Goal: Information Seeking & Learning: Check status

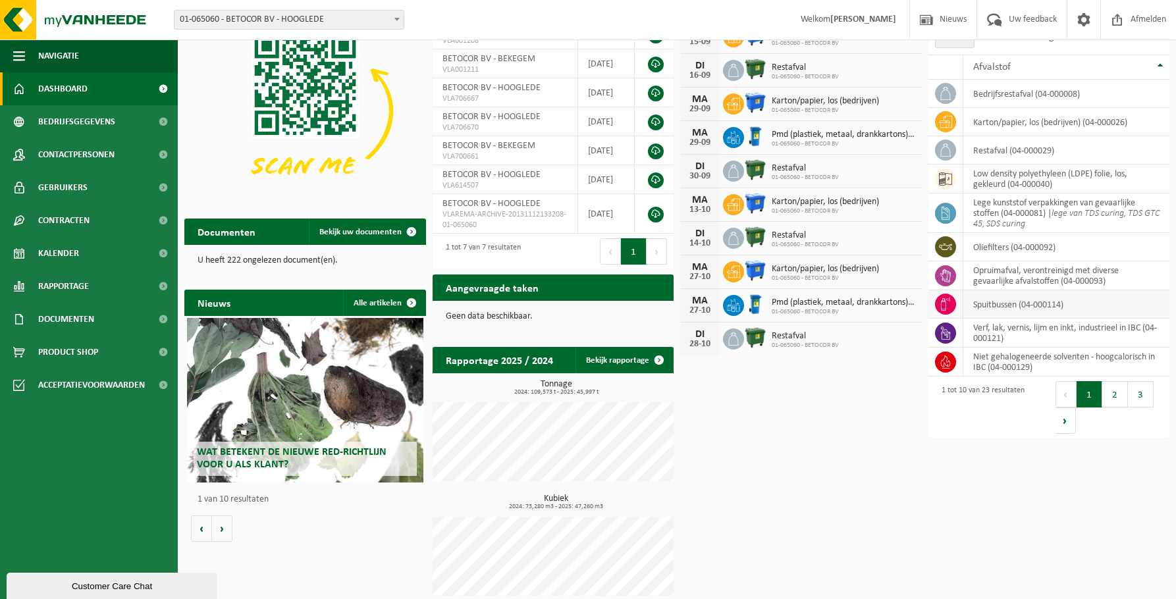
scroll to position [95, 0]
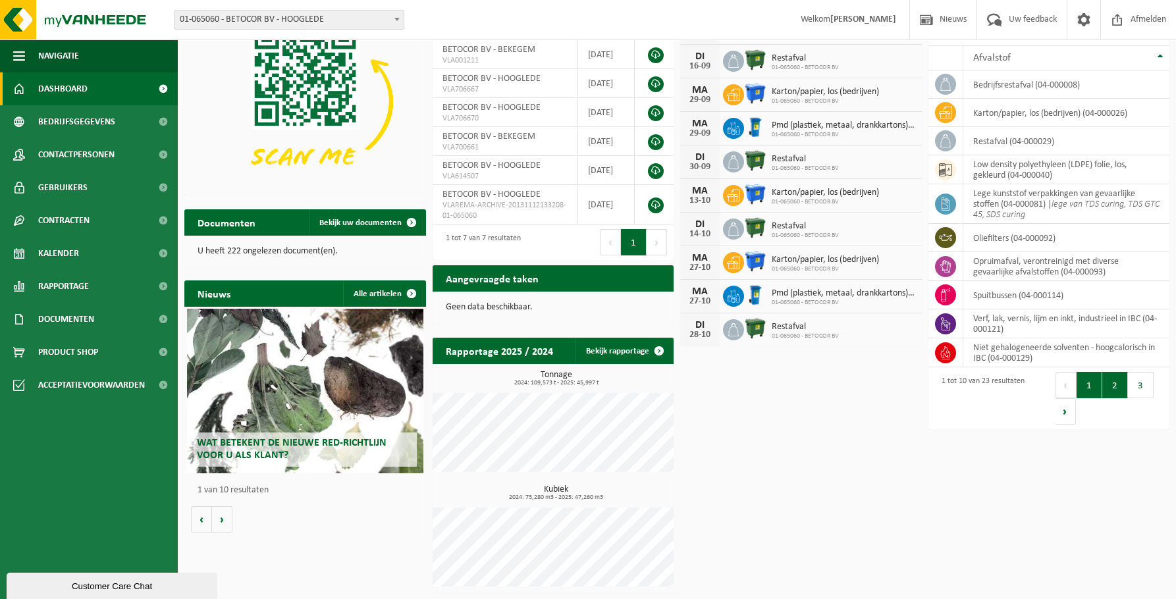
click at [1116, 389] on button "2" at bounding box center [1115, 385] width 26 height 26
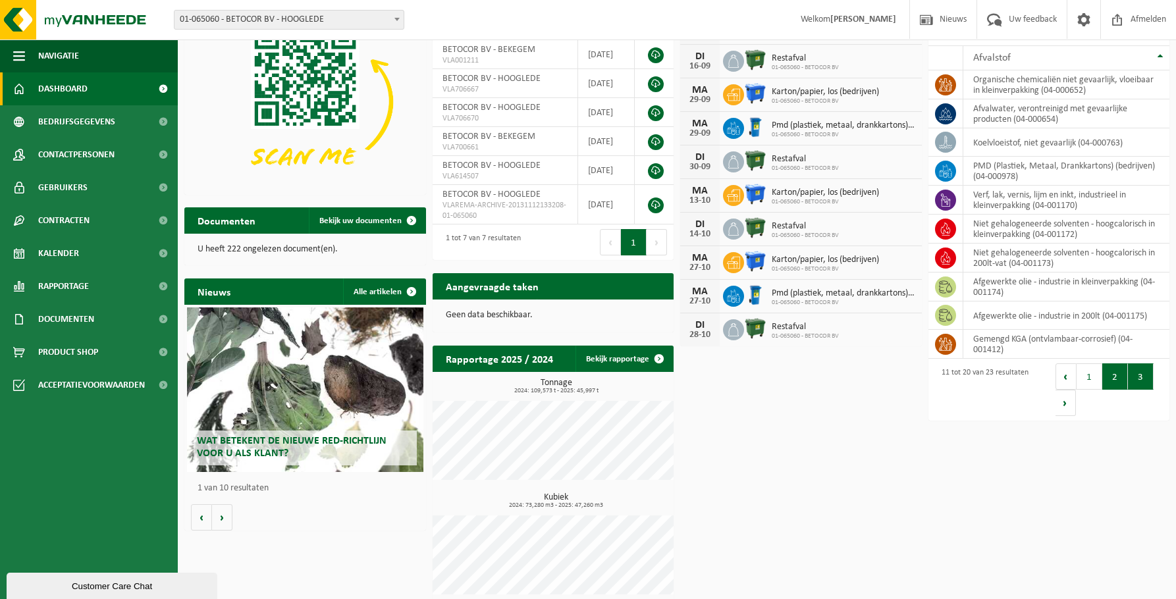
click at [1128, 371] on button "3" at bounding box center [1141, 376] width 26 height 26
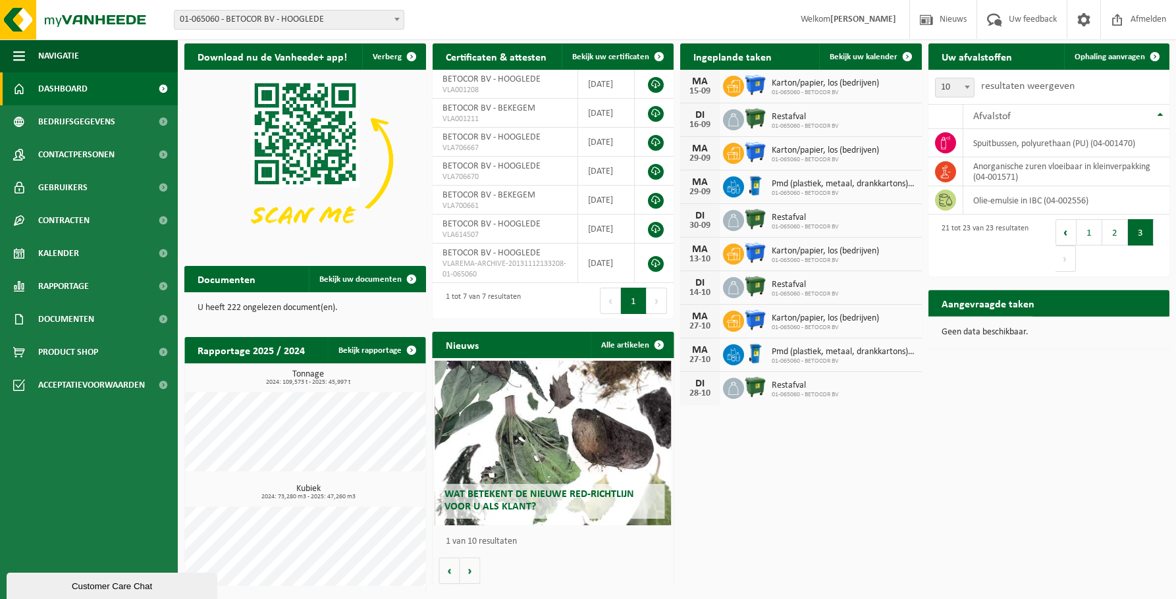
scroll to position [36, 0]
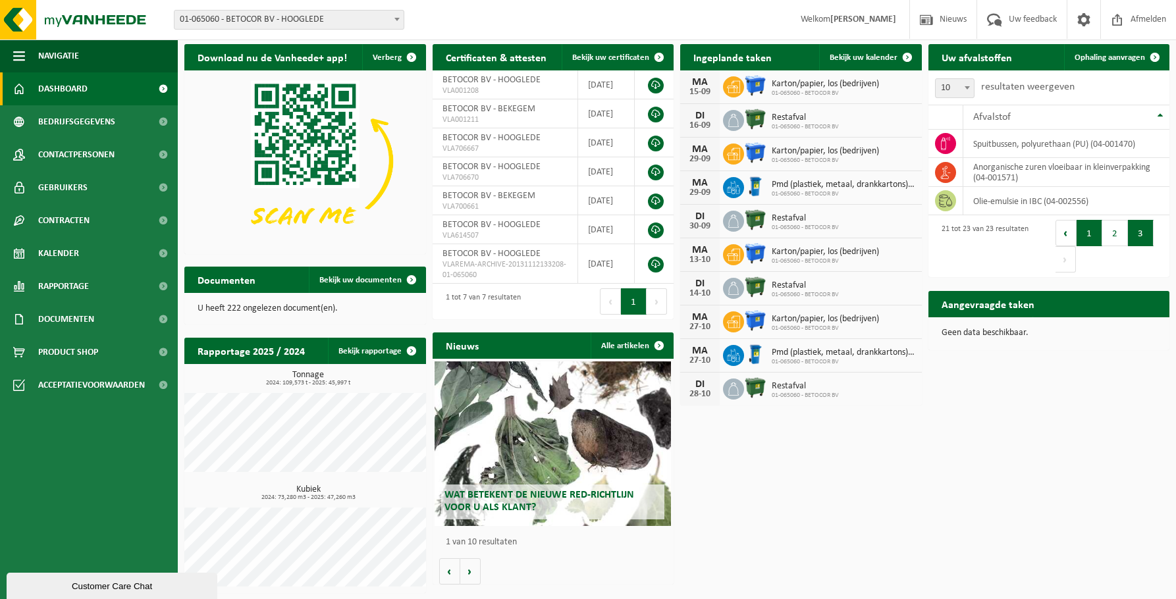
click at [1084, 235] on button "1" at bounding box center [1089, 233] width 26 height 26
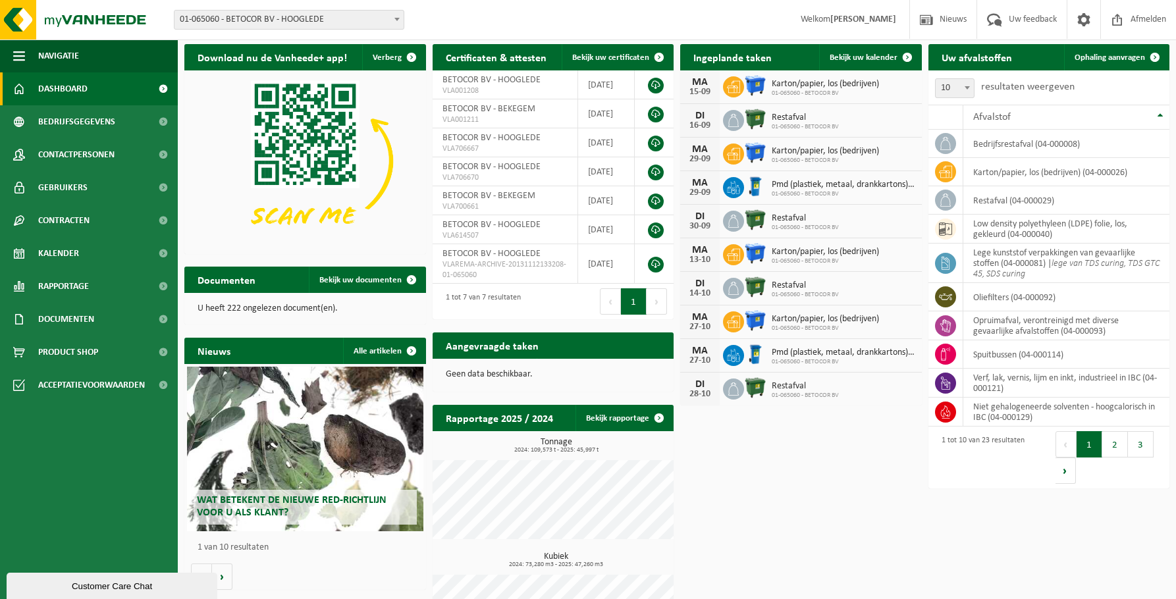
click at [273, 467] on div "Wat betekent de nieuwe RED-richtlijn voor u als klant?" at bounding box center [305, 449] width 236 height 165
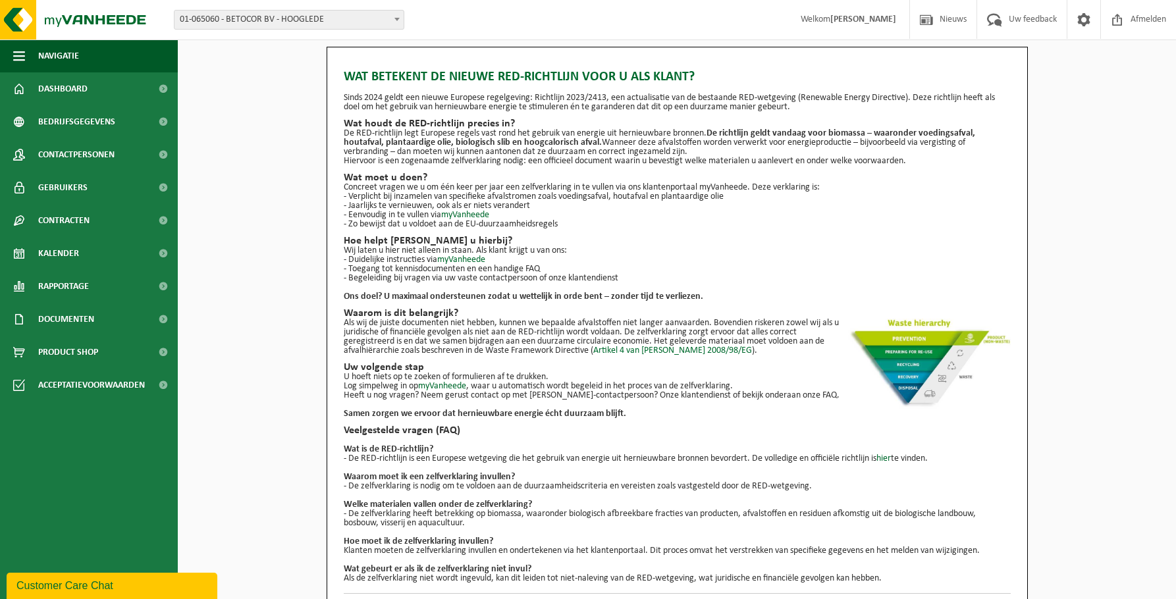
drag, startPoint x: 349, startPoint y: 98, endPoint x: 812, endPoint y: 104, distance: 463.5
click at [812, 104] on p "Sinds 2024 geldt een nieuwe Europese regelgeving: Richtlijn 2023/2413, een actu…" at bounding box center [677, 102] width 667 height 18
click at [391, 174] on h2 "Wat moet u doen?" at bounding box center [677, 177] width 667 height 11
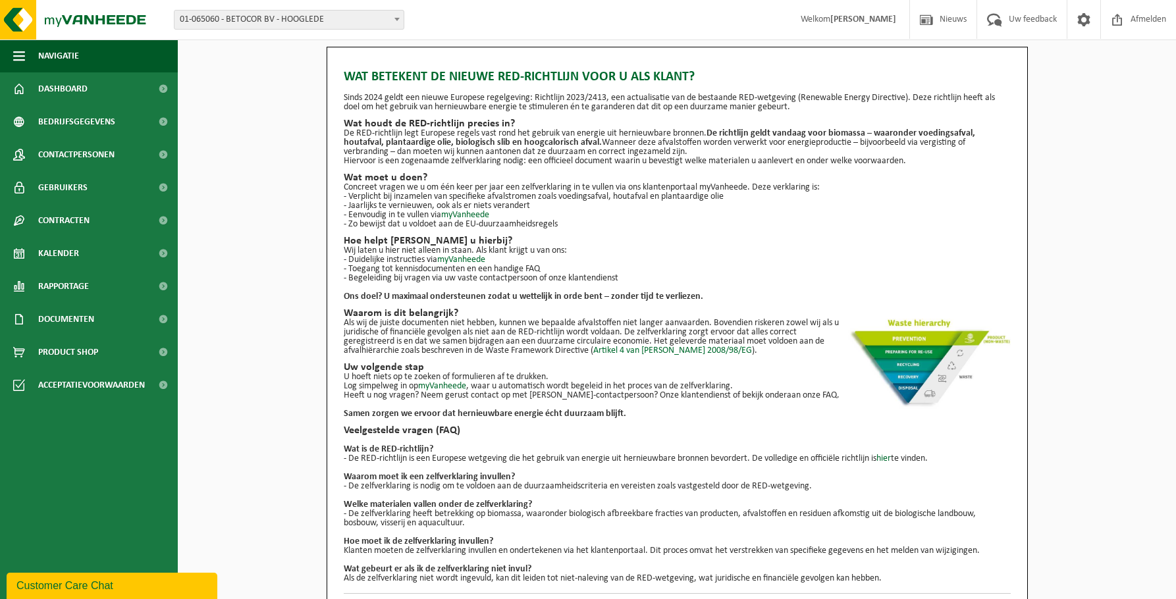
click at [487, 194] on p "- Verplicht bij inzamelen van specifieke afvalstromen zoals voedingsafval, hout…" at bounding box center [677, 196] width 667 height 9
click at [525, 207] on p "- Jaarlijks te vernieuwen, ook als er niets verandert" at bounding box center [677, 205] width 667 height 9
click at [390, 123] on h2 "Wat houdt de RED-richtlijn precies in?" at bounding box center [677, 123] width 667 height 11
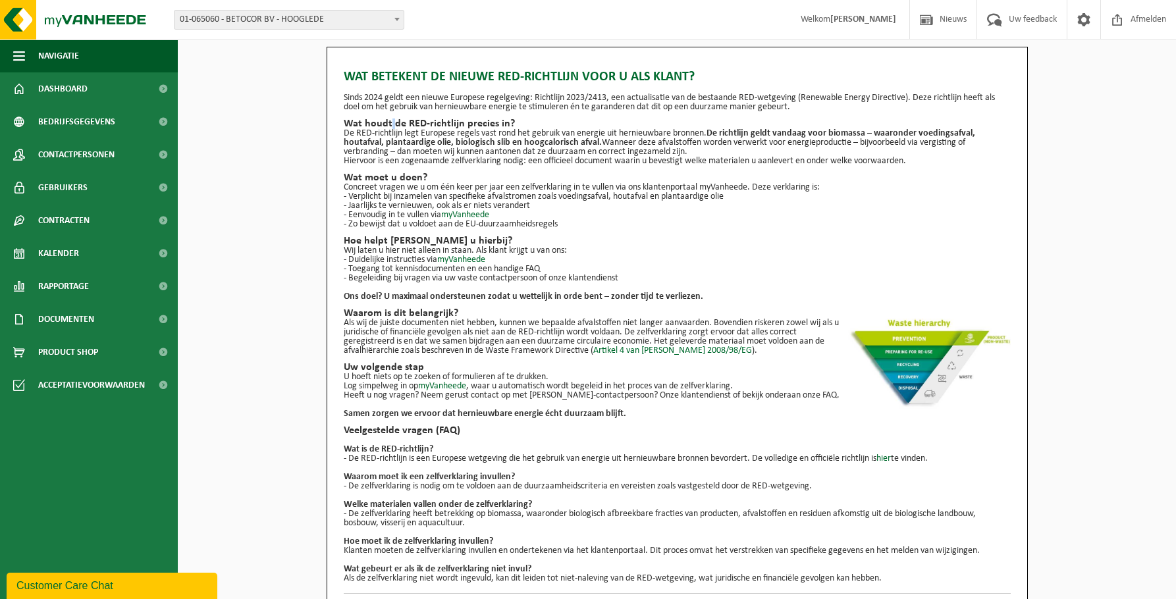
click at [390, 123] on h2 "Wat houdt de RED-richtlijn precies in?" at bounding box center [677, 123] width 667 height 11
drag, startPoint x: 420, startPoint y: 132, endPoint x: 456, endPoint y: 140, distance: 36.6
click at [421, 132] on p "De RED-richtlijn legt Europese regels vast rond het gebruik van energie uit her…" at bounding box center [677, 143] width 667 height 28
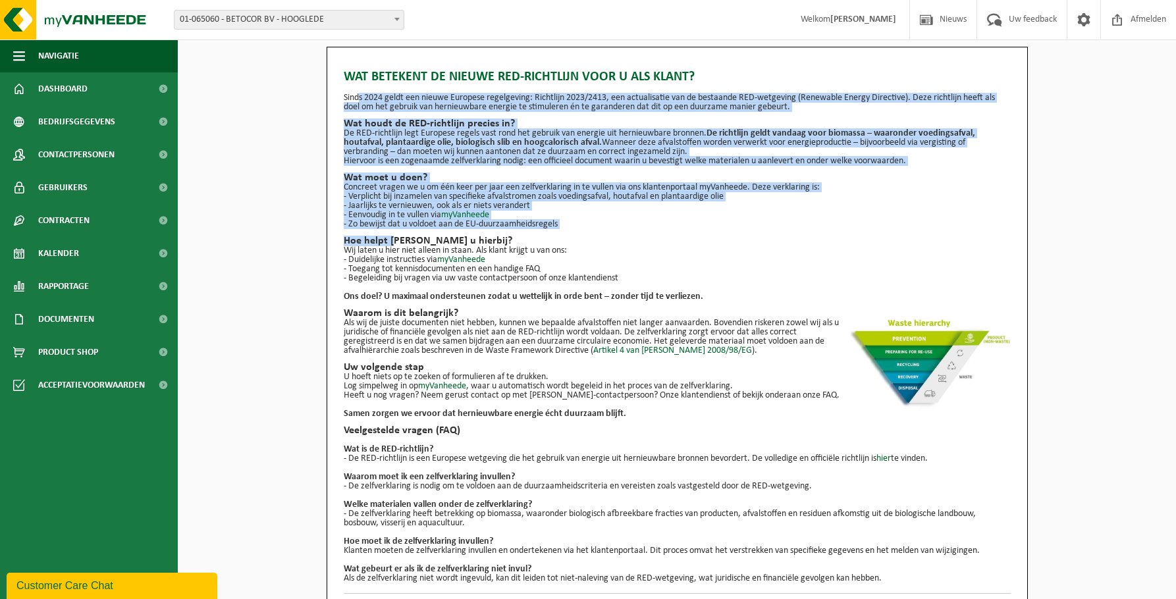
drag, startPoint x: 354, startPoint y: 99, endPoint x: 394, endPoint y: 236, distance: 142.9
click at [394, 236] on div "Wat betekent de nieuwe RED-richtlijn voor u als klant? Sinds 2024 geldt een nie…" at bounding box center [677, 322] width 667 height 523
click at [394, 236] on h2 "Hoe helpt Vanheede u hierbij?" at bounding box center [677, 241] width 667 height 11
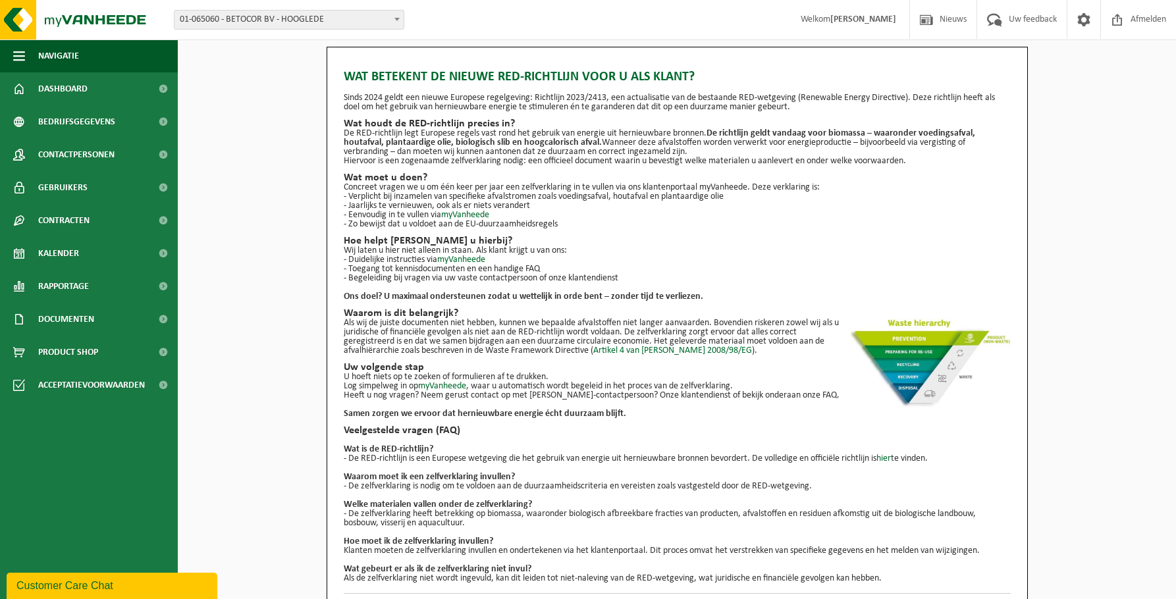
click at [407, 197] on p "- Verplicht bij inzamelen van specifieke afvalstromen zoals voedingsafval, hout…" at bounding box center [677, 196] width 667 height 9
click at [402, 192] on p "- Verplicht bij inzamelen van specifieke afvalstromen zoals voedingsafval, hout…" at bounding box center [677, 196] width 667 height 9
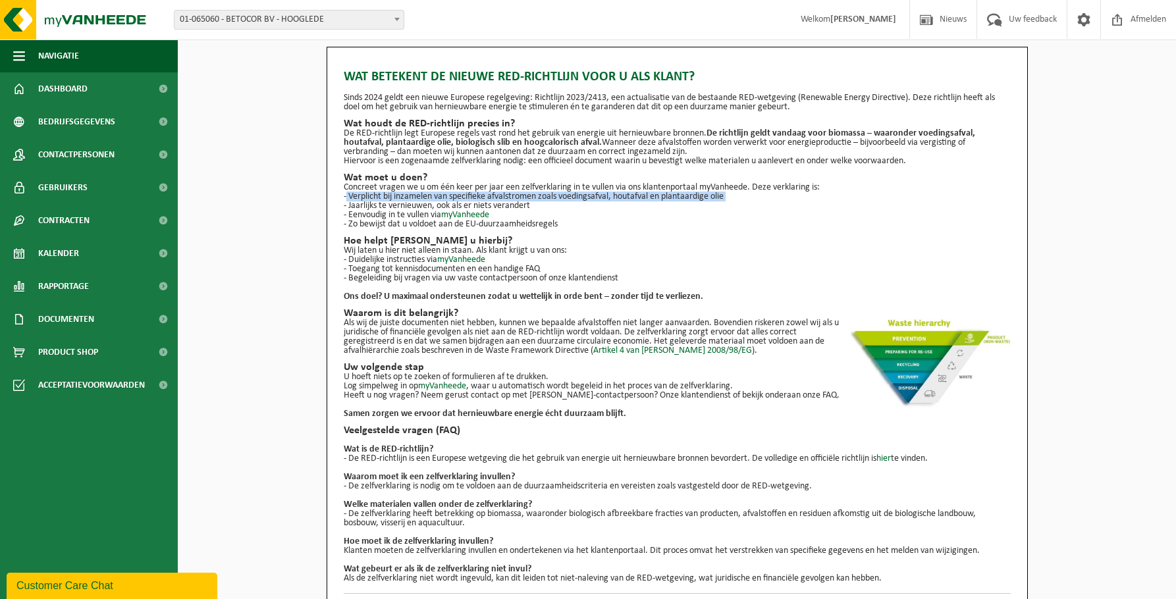
click at [402, 192] on p "- Verplicht bij inzamelen van specifieke afvalstromen zoals voedingsafval, hout…" at bounding box center [677, 196] width 667 height 9
click at [441, 222] on p "- Zo bewijst dat u voldoet aan de EU-duurzaamheidsregels" at bounding box center [677, 224] width 667 height 9
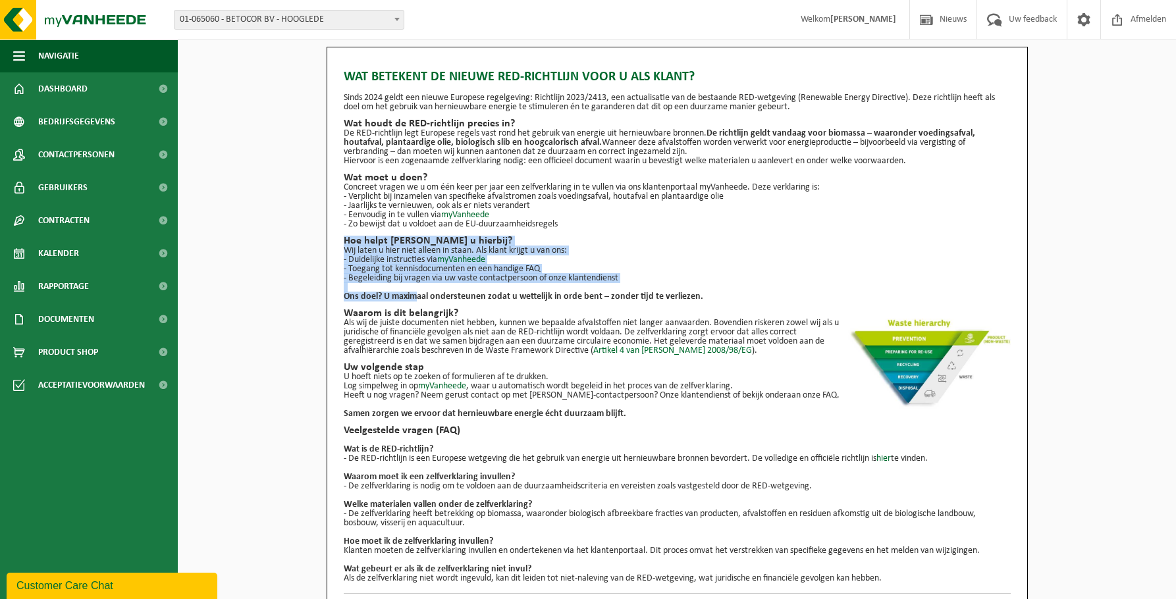
drag, startPoint x: 344, startPoint y: 239, endPoint x: 418, endPoint y: 300, distance: 95.4
click at [418, 300] on div "Wat betekent de nieuwe RED-richtlijn voor u als klant? Sinds 2024 geldt een nie…" at bounding box center [677, 322] width 667 height 523
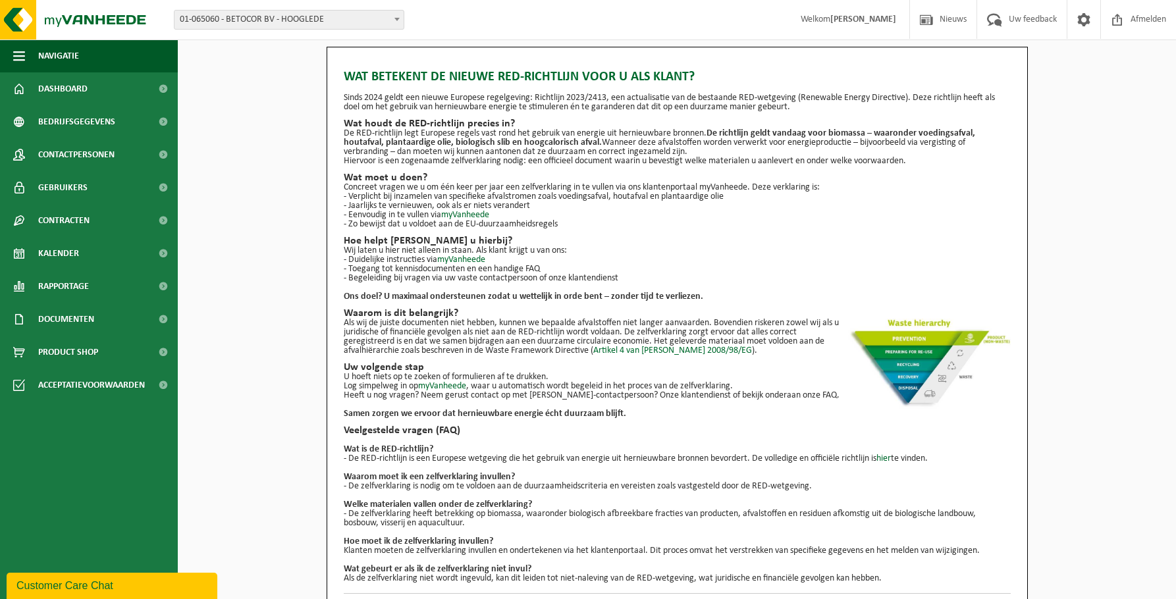
click at [536, 300] on strong "Ons doel? U maximaal ondersteunen zodat u wettelijk in orde bent – zonder tijd …" at bounding box center [523, 297] width 359 height 10
click at [537, 300] on strong "Ons doel? U maximaal ondersteunen zodat u wettelijk in orde bent – zonder tijd …" at bounding box center [523, 297] width 359 height 10
click at [539, 301] on strong "Ons doel? U maximaal ondersteunen zodat u wettelijk in orde bent – zonder tijd …" at bounding box center [523, 297] width 359 height 10
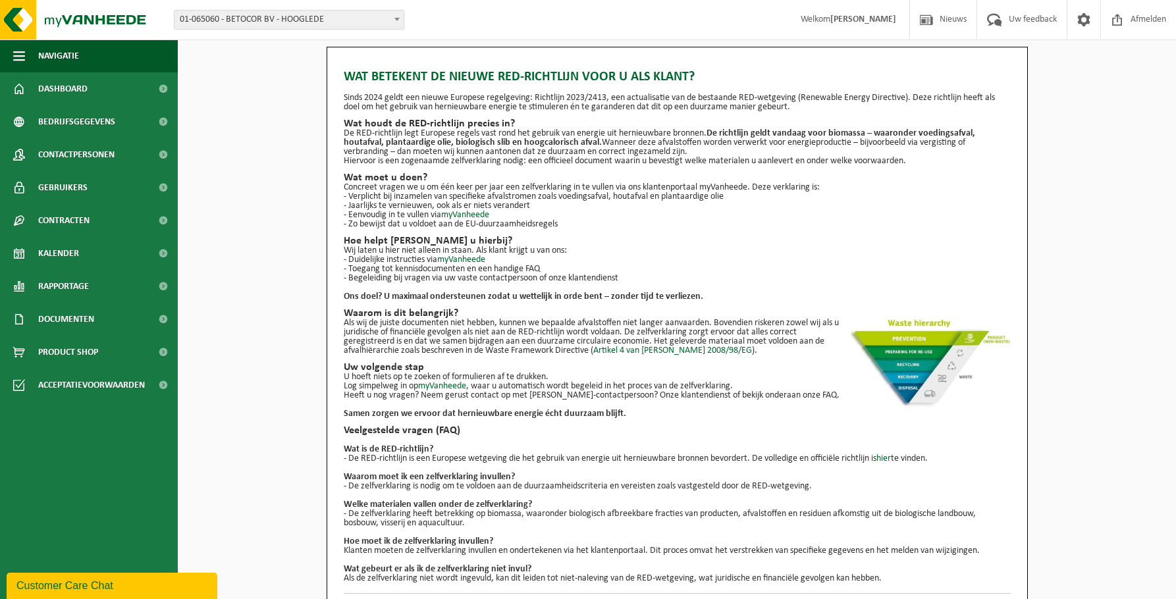
click at [481, 321] on p "Als wij de juiste documenten niet hebben, kunnen we bepaalde afvalstoffen niet …" at bounding box center [677, 337] width 667 height 37
click at [610, 279] on p "- Begeleiding bij vragen via uw vaste contactpersoon of onze klantendienst" at bounding box center [677, 278] width 667 height 9
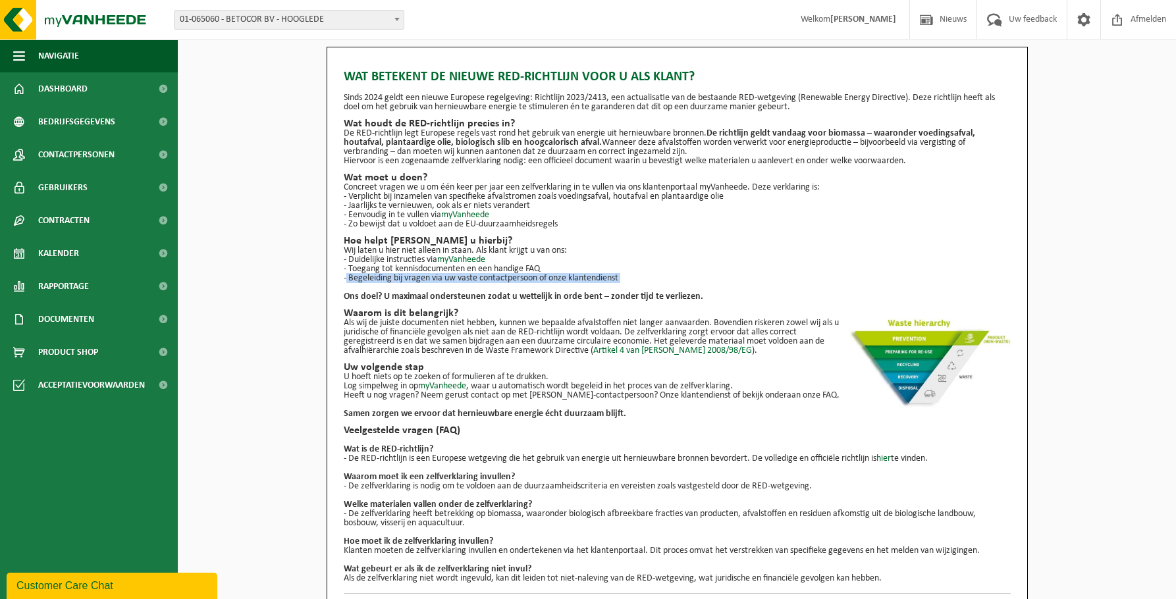
click at [610, 279] on p "- Begeleiding bij vragen via uw vaste contactpersoon of onze klantendienst" at bounding box center [677, 278] width 667 height 9
click at [583, 295] on strong "Ons doel? U maximaal ondersteunen zodat u wettelijk in orde bent – zonder tijd …" at bounding box center [523, 297] width 359 height 10
click at [402, 300] on strong "Ons doel? U maximaal ondersteunen zodat u wettelijk in orde bent – zonder tijd …" at bounding box center [523, 297] width 359 height 10
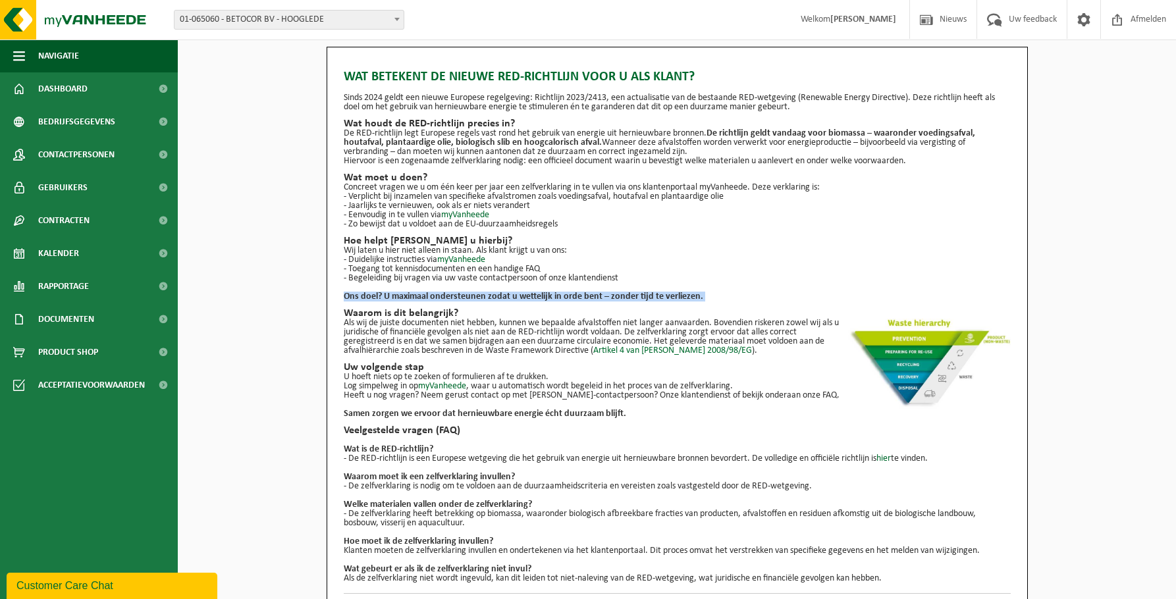
click at [402, 300] on strong "Ons doel? U maximaal ondersteunen zodat u wettelijk in orde bent – zonder tijd …" at bounding box center [523, 297] width 359 height 10
click at [404, 298] on strong "Ons doel? U maximaal ondersteunen zodat u wettelijk in orde bent – zonder tijd …" at bounding box center [523, 297] width 359 height 10
click at [509, 306] on div "Wat betekent de nieuwe RED-richtlijn voor u als klant? Sinds 2024 geldt een nie…" at bounding box center [677, 322] width 667 height 523
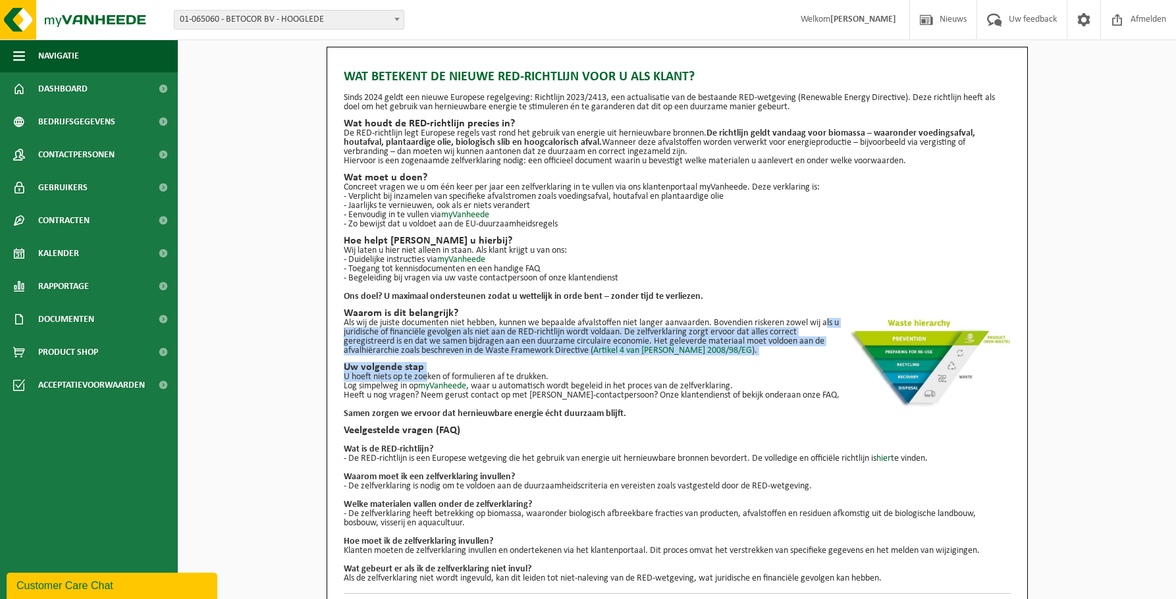
drag, startPoint x: 344, startPoint y: 332, endPoint x: 425, endPoint y: 378, distance: 93.2
click at [425, 378] on div "Wat betekent de nieuwe RED-richtlijn voor u als klant? Sinds 2024 geldt een nie…" at bounding box center [677, 322] width 667 height 523
click at [425, 378] on p "U hoeft niets op te zoeken of formulieren af te drukken. Log simpelweg in op my…" at bounding box center [677, 382] width 667 height 18
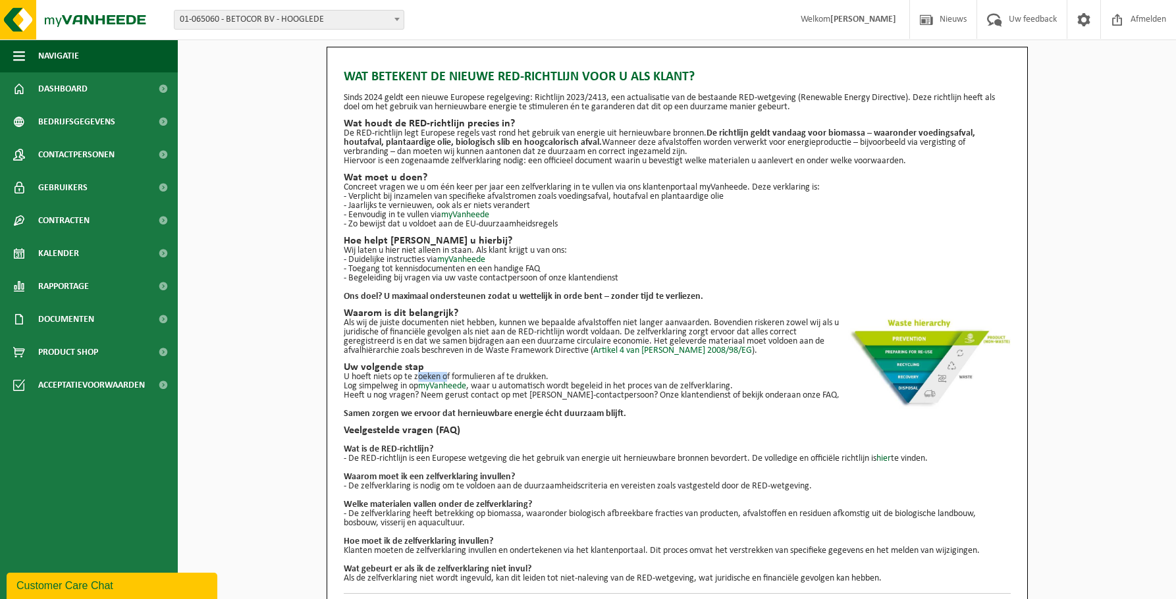
click at [425, 378] on p "U hoeft niets op te zoeken of formulieren af te drukken. Log simpelweg in op my…" at bounding box center [677, 382] width 667 height 18
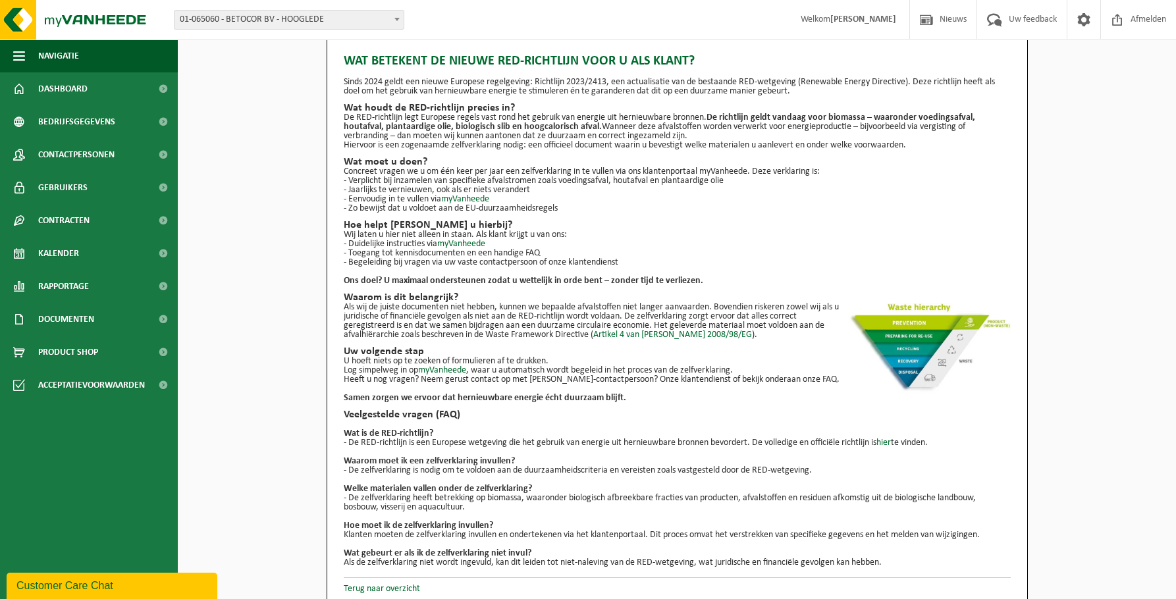
scroll to position [24, 0]
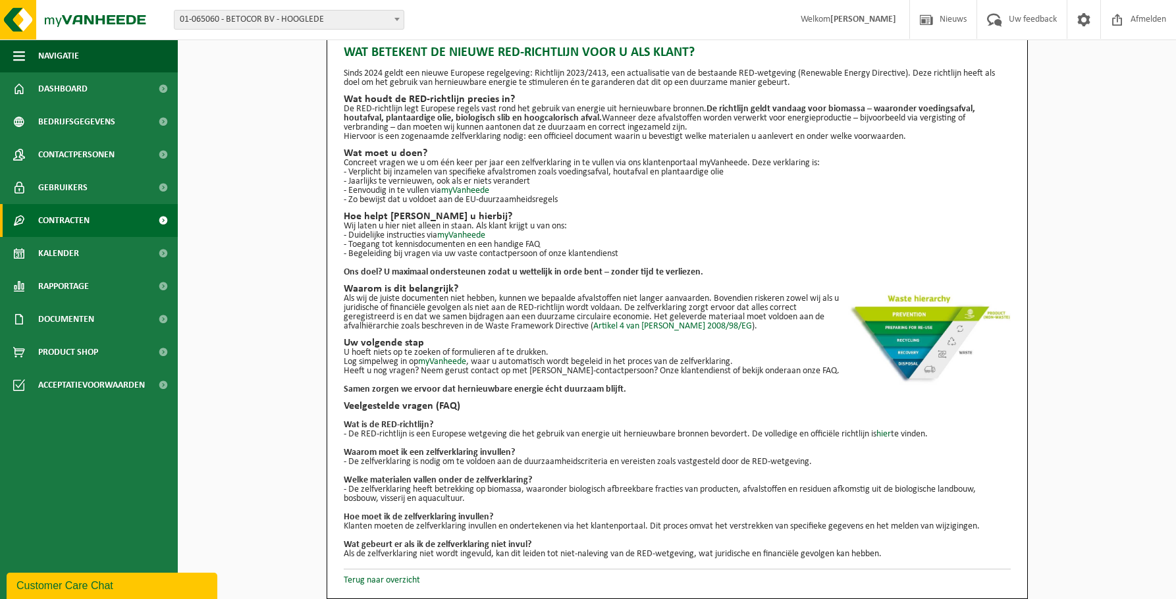
click at [88, 227] on span "Contracten" at bounding box center [63, 220] width 51 height 33
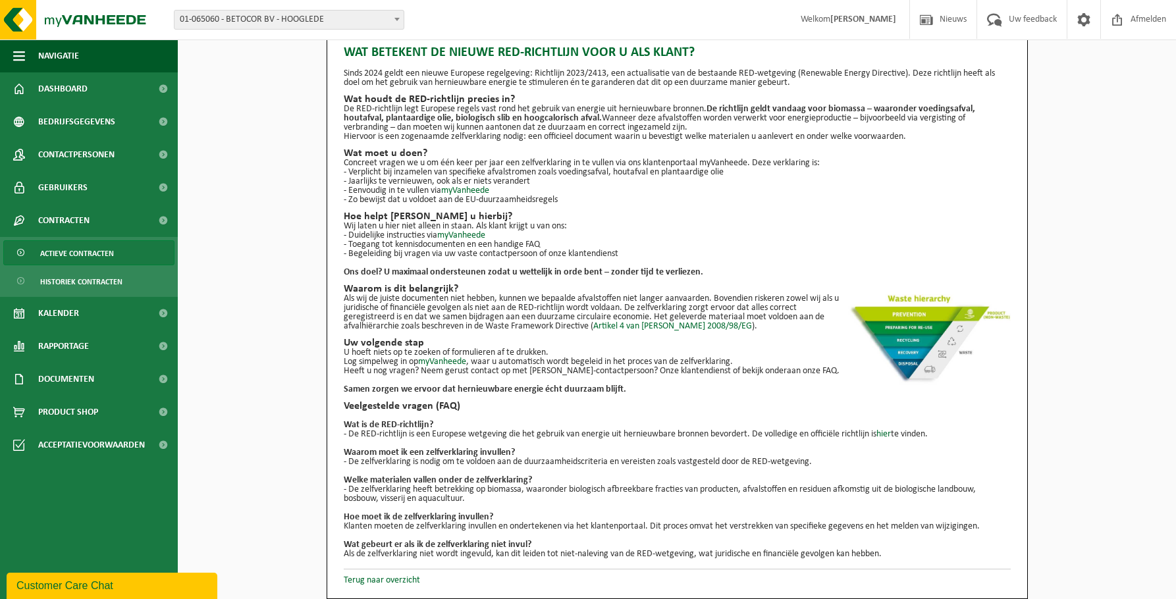
click at [101, 257] on span "Actieve contracten" at bounding box center [77, 253] width 74 height 25
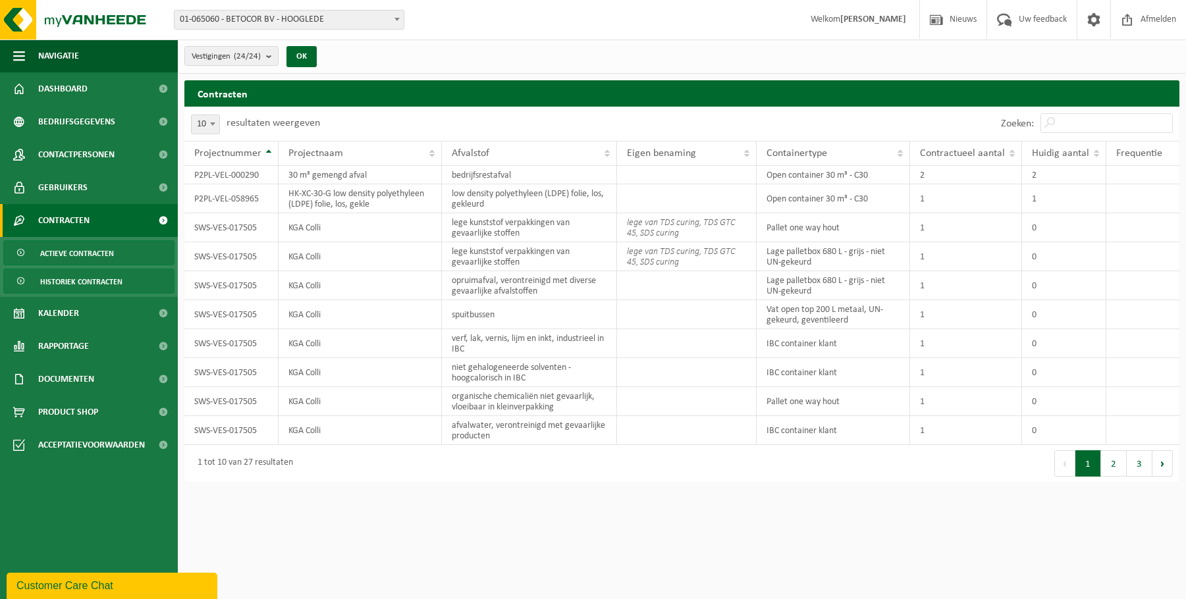
click at [97, 284] on span "Historiek contracten" at bounding box center [81, 281] width 82 height 25
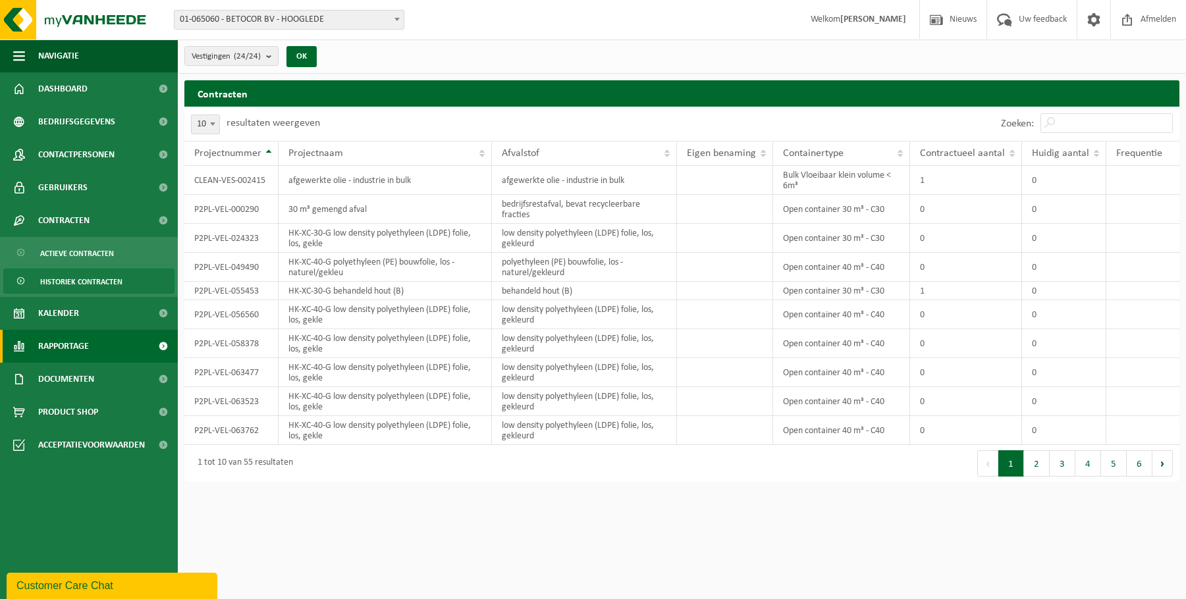
click at [58, 343] on span "Rapportage" at bounding box center [63, 346] width 51 height 33
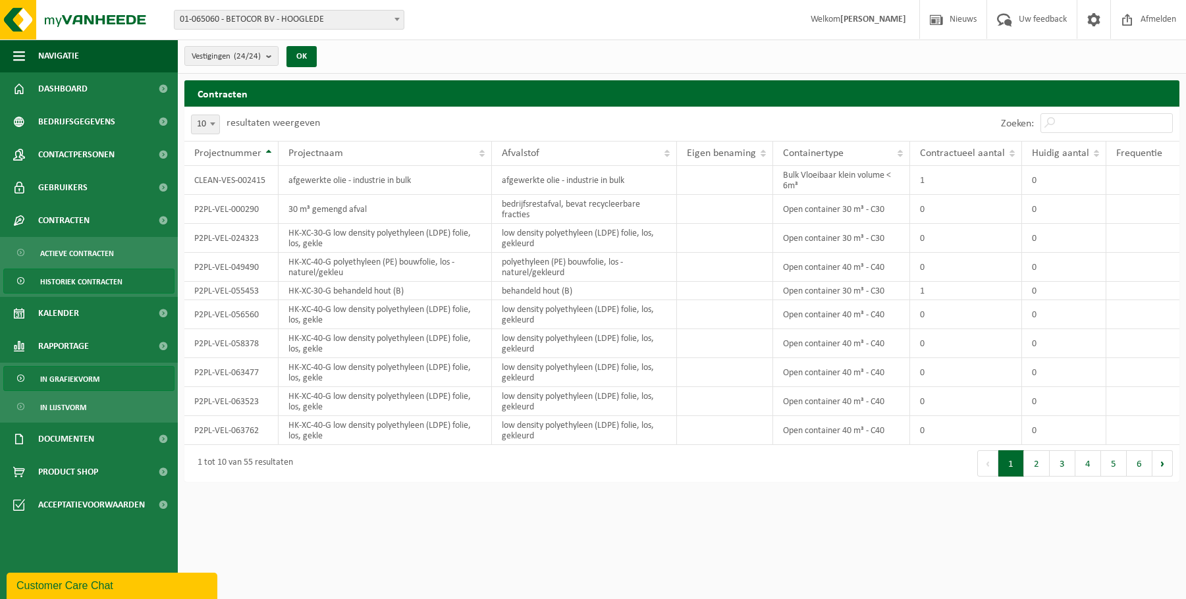
click at [68, 383] on span "In grafiekvorm" at bounding box center [69, 379] width 59 height 25
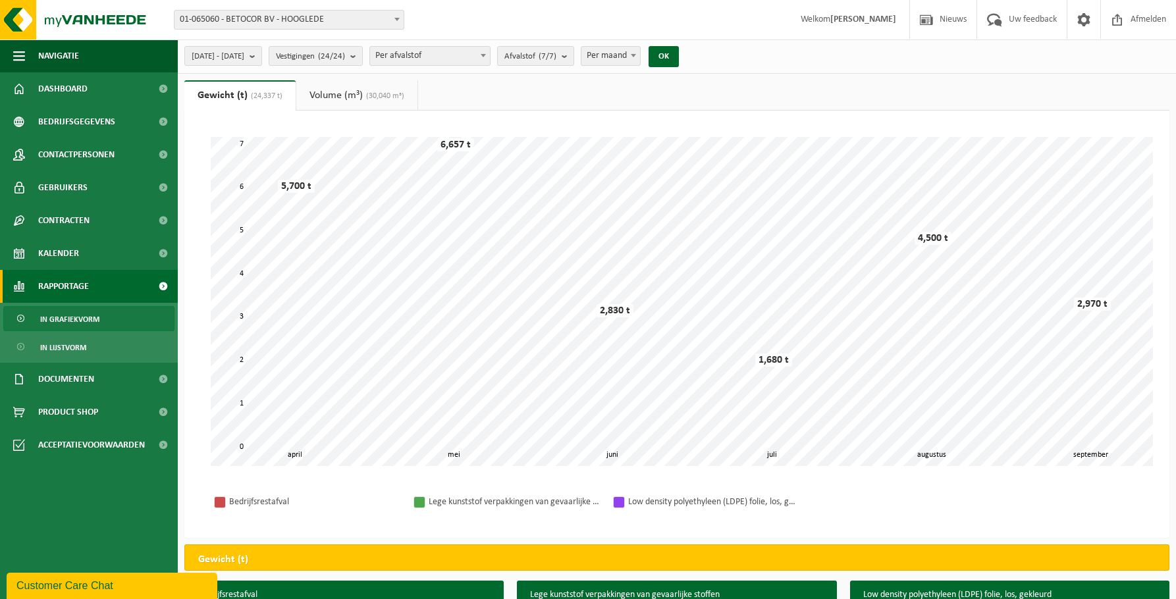
click at [640, 51] on span "Per maand" at bounding box center [610, 56] width 59 height 18
click at [261, 55] on b "submit" at bounding box center [255, 56] width 12 height 18
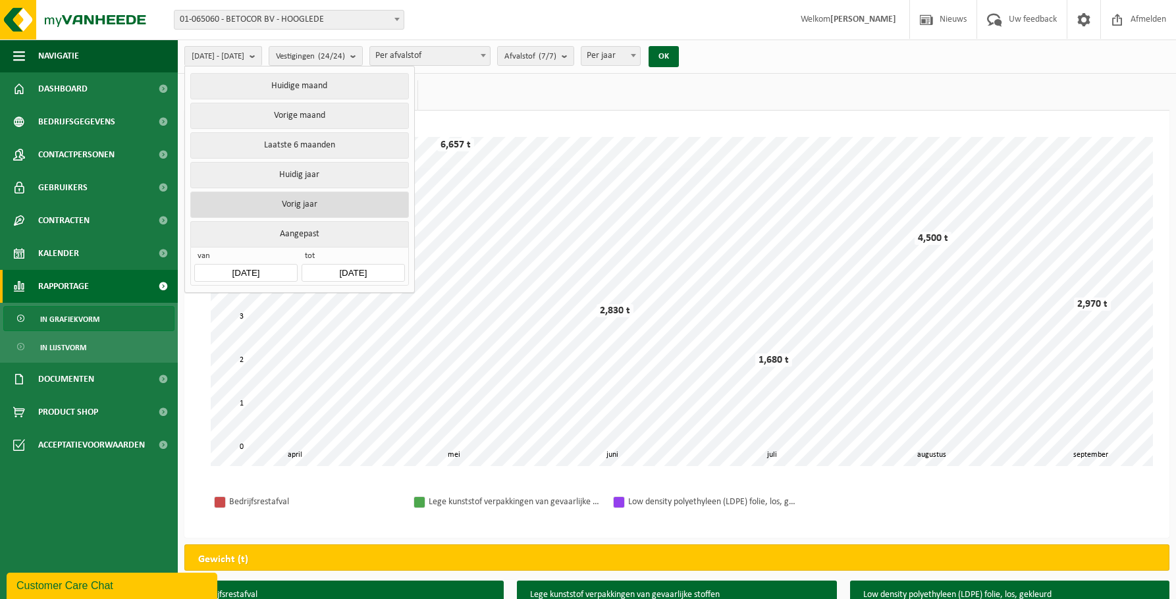
click at [300, 207] on button "Vorig jaar" at bounding box center [299, 205] width 218 height 26
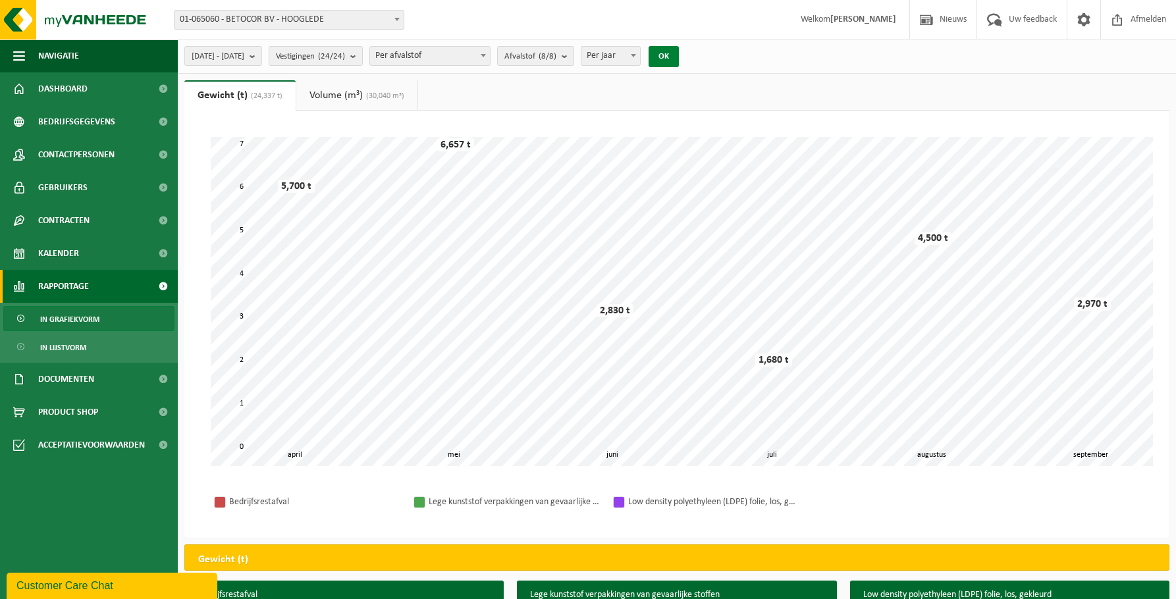
click at [679, 49] on button "OK" at bounding box center [663, 56] width 30 height 21
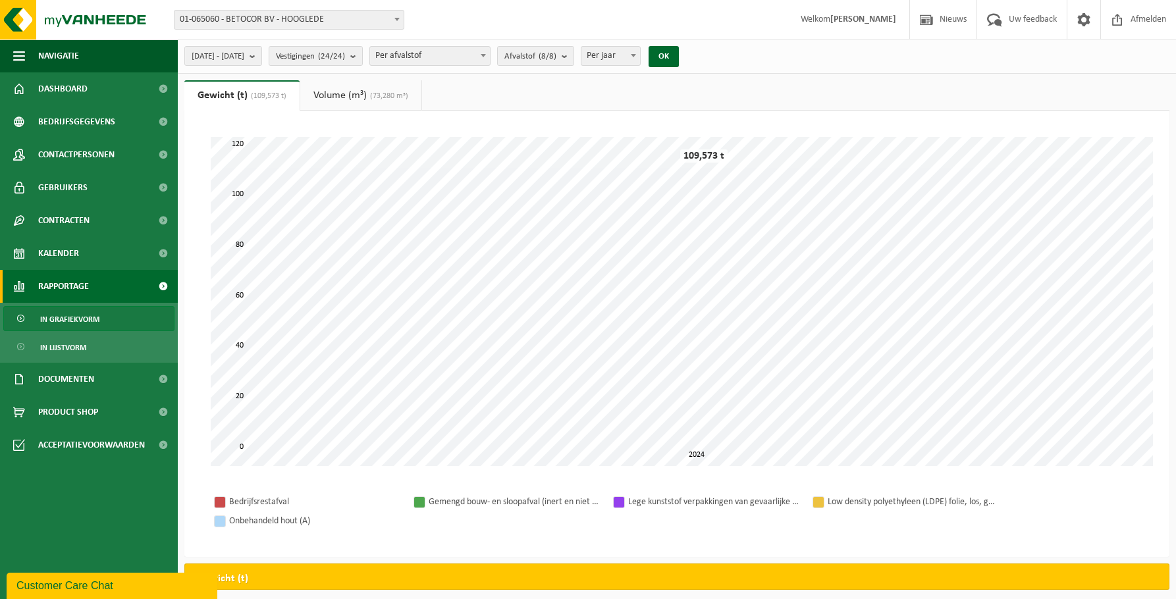
click at [640, 48] on span "Per jaar" at bounding box center [610, 56] width 59 height 18
select select "2"
click at [679, 52] on button "OK" at bounding box center [663, 56] width 30 height 21
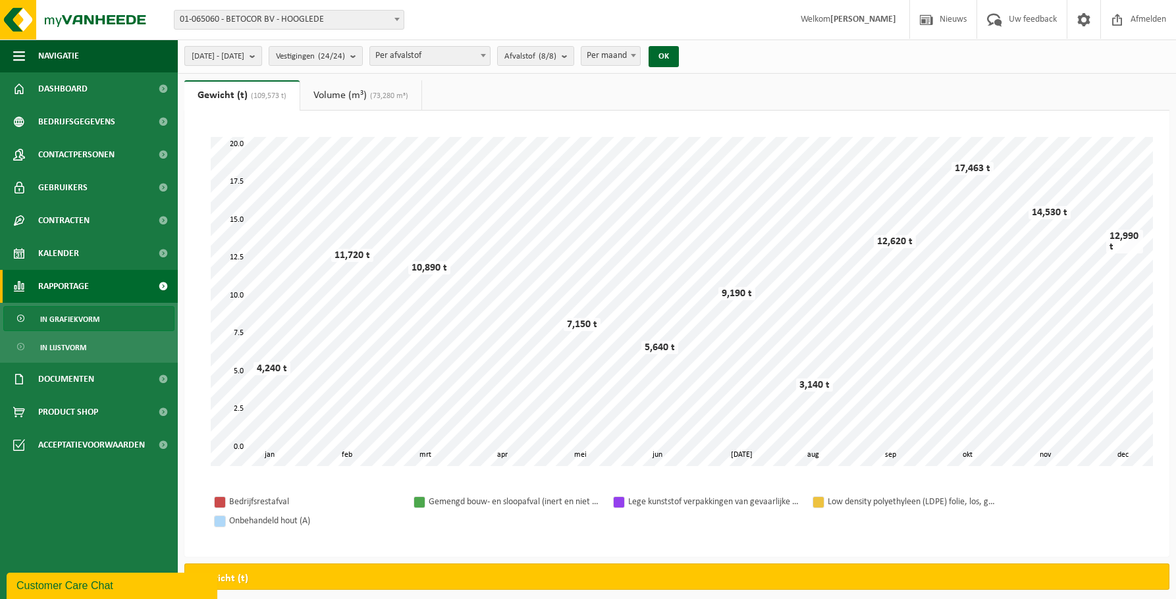
click at [262, 57] on button "[DATE] - [DATE]" at bounding box center [223, 56] width 78 height 20
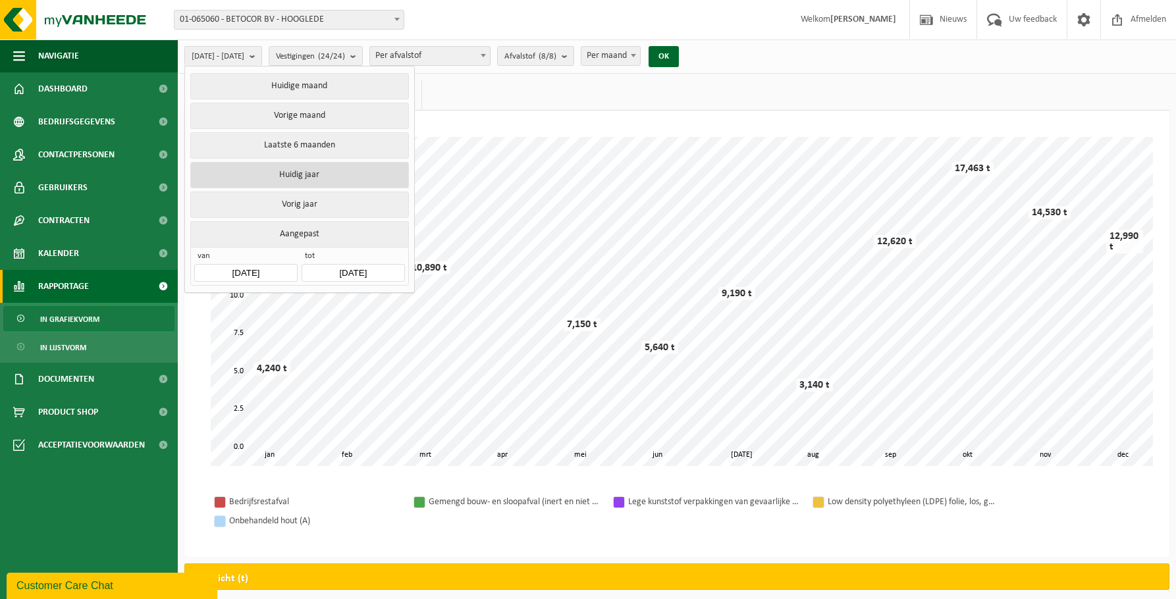
click at [319, 169] on button "Huidig jaar" at bounding box center [299, 175] width 218 height 26
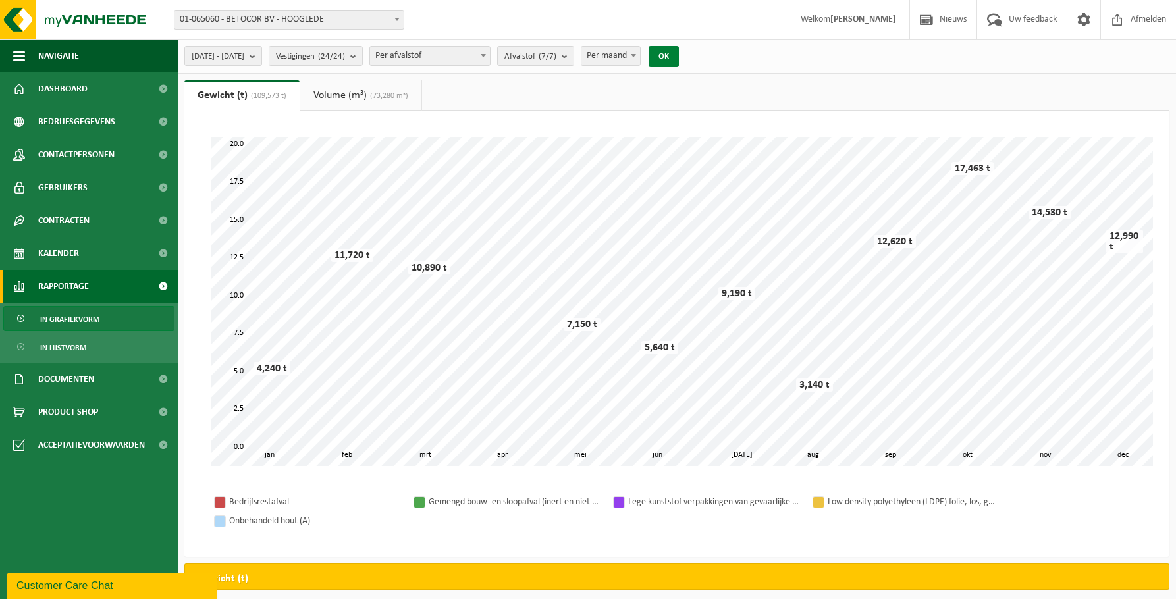
click at [679, 58] on button "OK" at bounding box center [663, 56] width 30 height 21
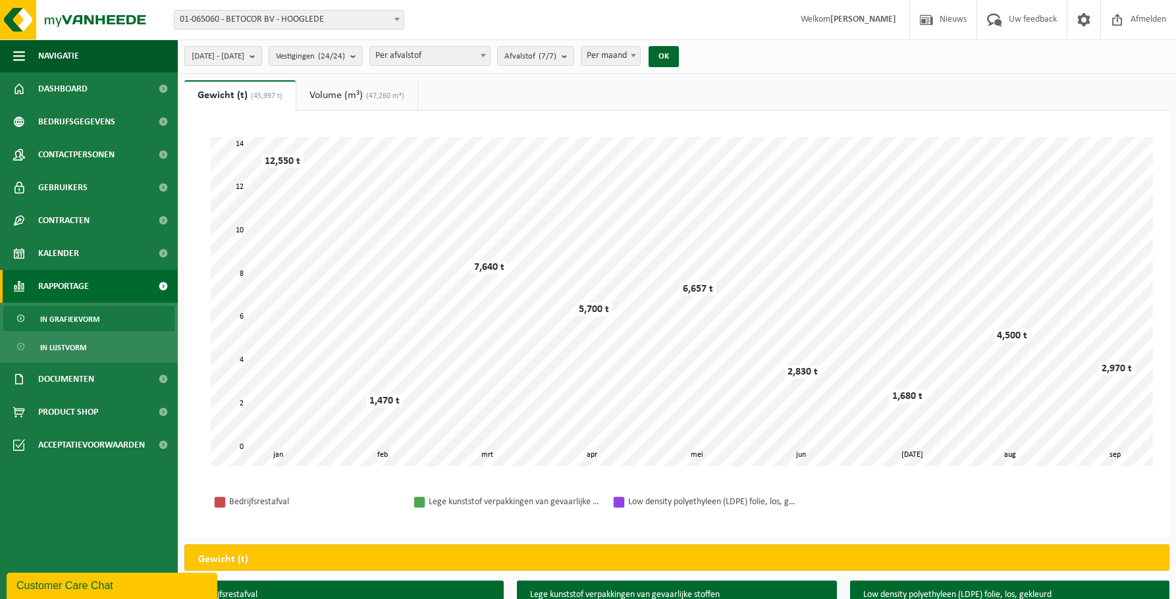
click at [244, 54] on span "[DATE] - [DATE]" at bounding box center [218, 57] width 53 height 20
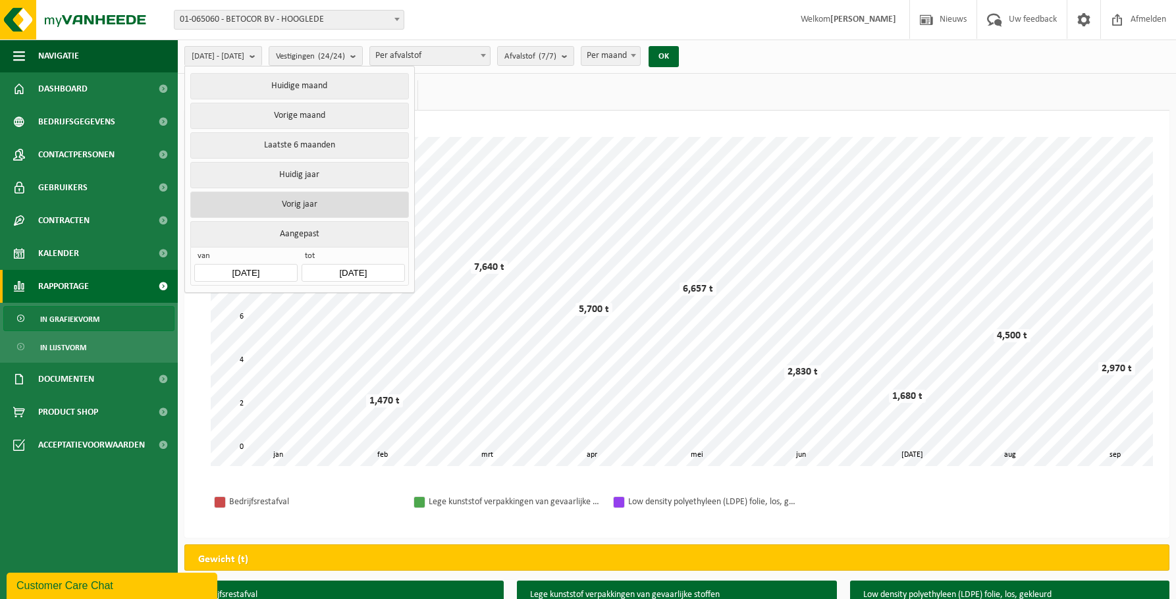
click at [286, 196] on button "Vorig jaar" at bounding box center [299, 205] width 218 height 26
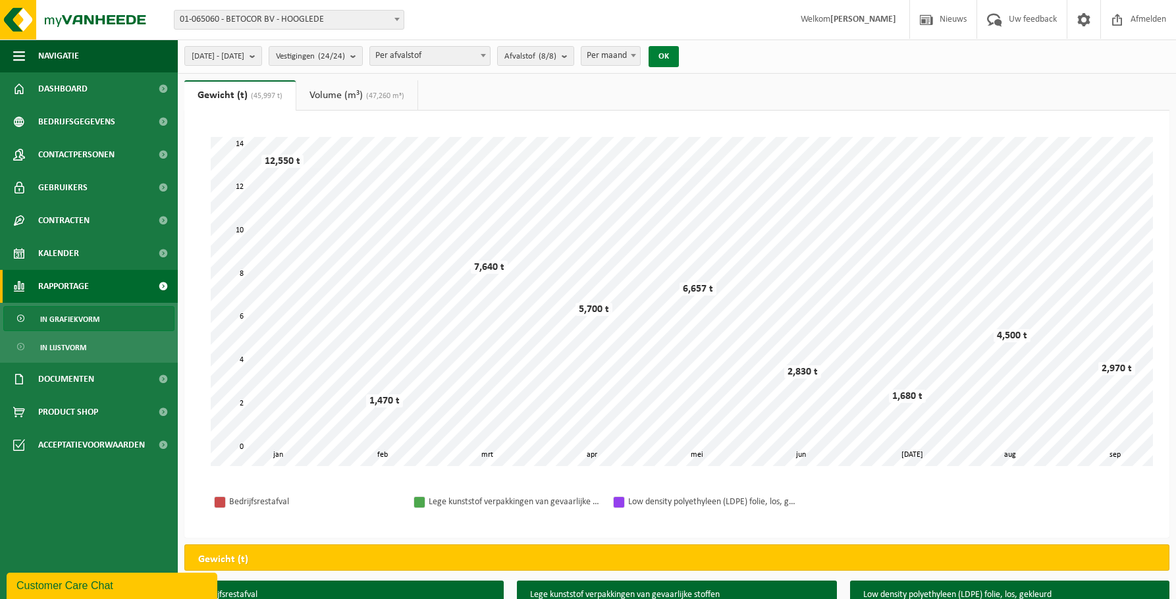
click at [679, 57] on button "OK" at bounding box center [663, 56] width 30 height 21
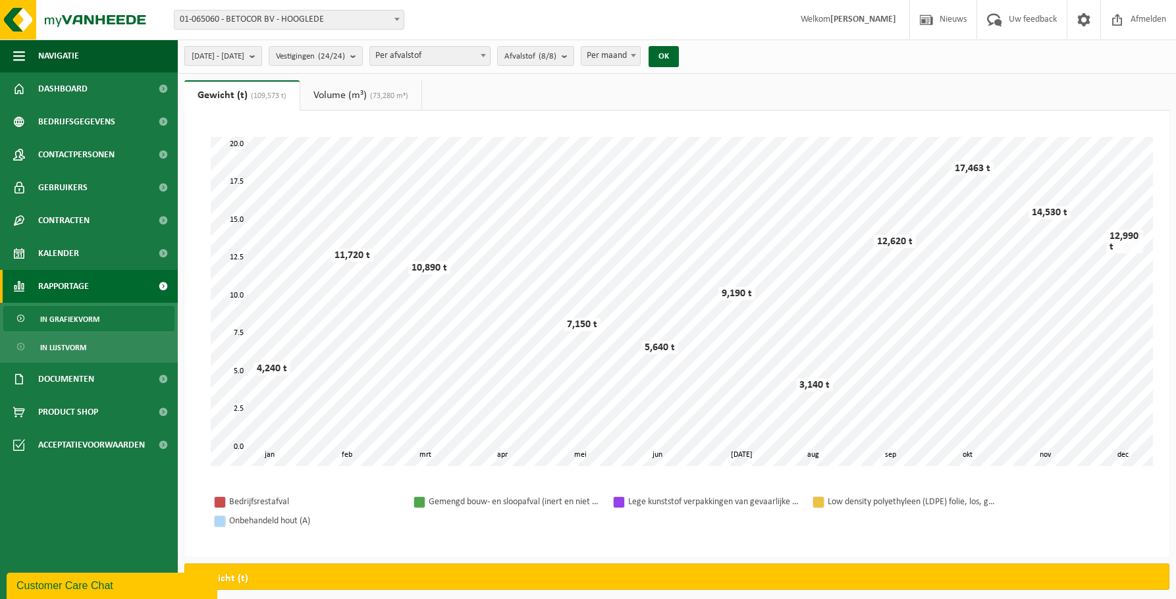
click at [244, 57] on span "[DATE] - [DATE]" at bounding box center [218, 57] width 53 height 20
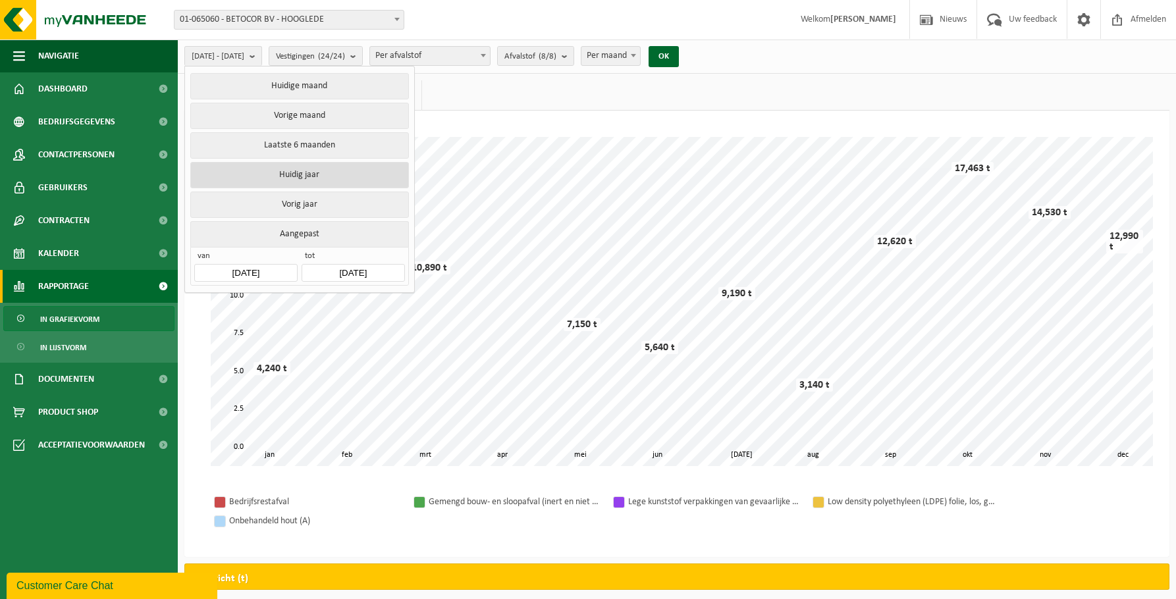
click at [306, 170] on button "Huidig jaar" at bounding box center [299, 175] width 218 height 26
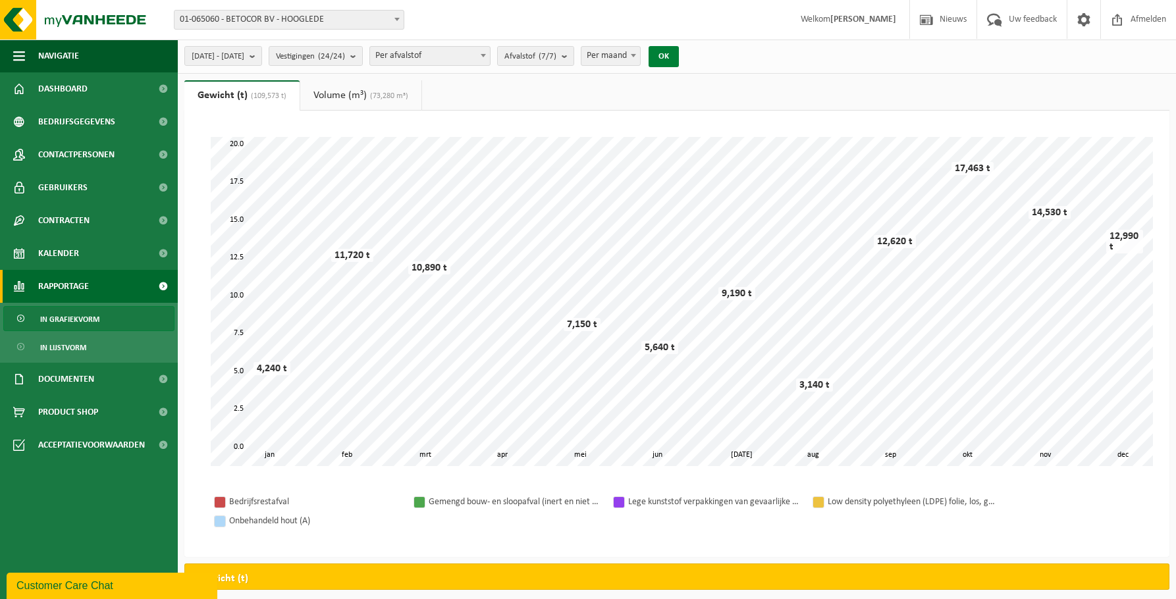
click at [679, 59] on button "OK" at bounding box center [663, 56] width 30 height 21
